Goal: Task Accomplishment & Management: Manage account settings

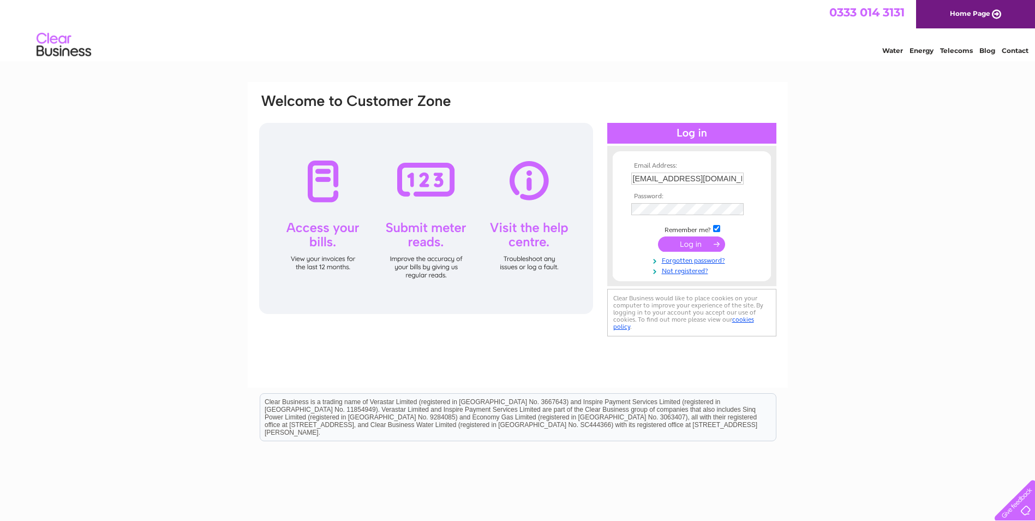
click at [731, 182] on input "[EMAIL_ADDRESS][DOMAIN_NAME]" at bounding box center [687, 178] width 112 height 12
type input "[EMAIL_ADDRESS][DOMAIN_NAME]"
click at [692, 245] on input "submit" at bounding box center [691, 243] width 67 height 15
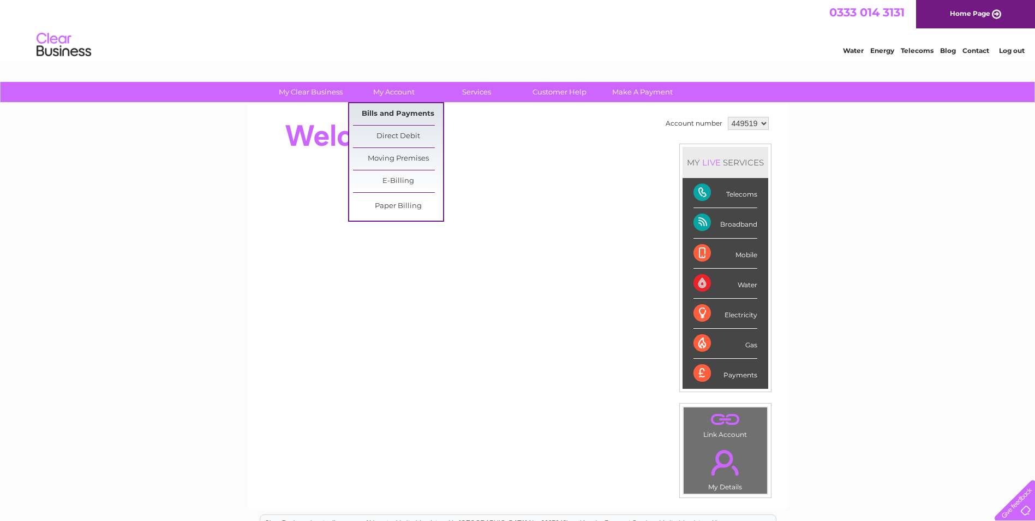
click at [382, 113] on link "Bills and Payments" at bounding box center [398, 114] width 90 height 22
click at [402, 110] on link "Bills and Payments" at bounding box center [398, 114] width 90 height 22
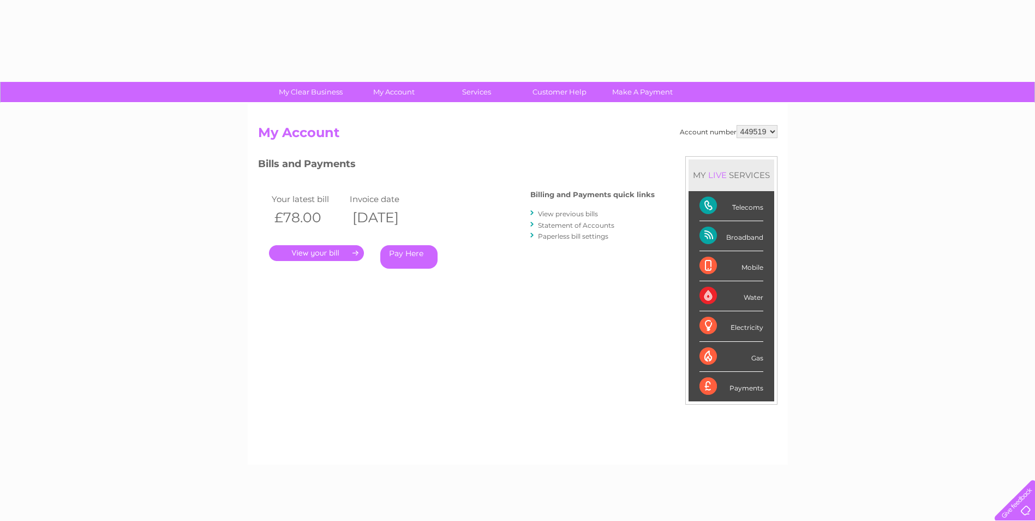
click at [319, 250] on link "." at bounding box center [316, 253] width 95 height 16
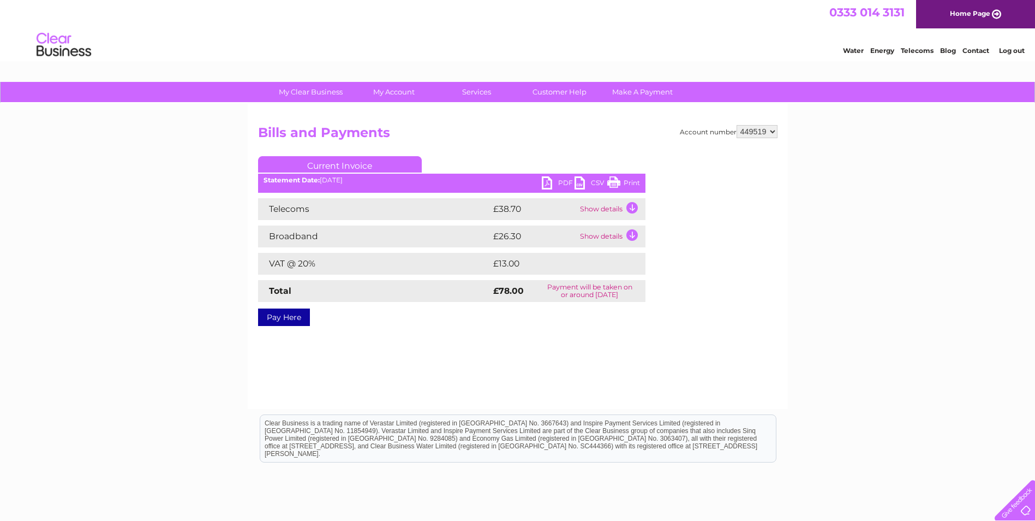
click at [542, 181] on link "PDF" at bounding box center [558, 184] width 33 height 16
